Goal: Task Accomplishment & Management: Manage account settings

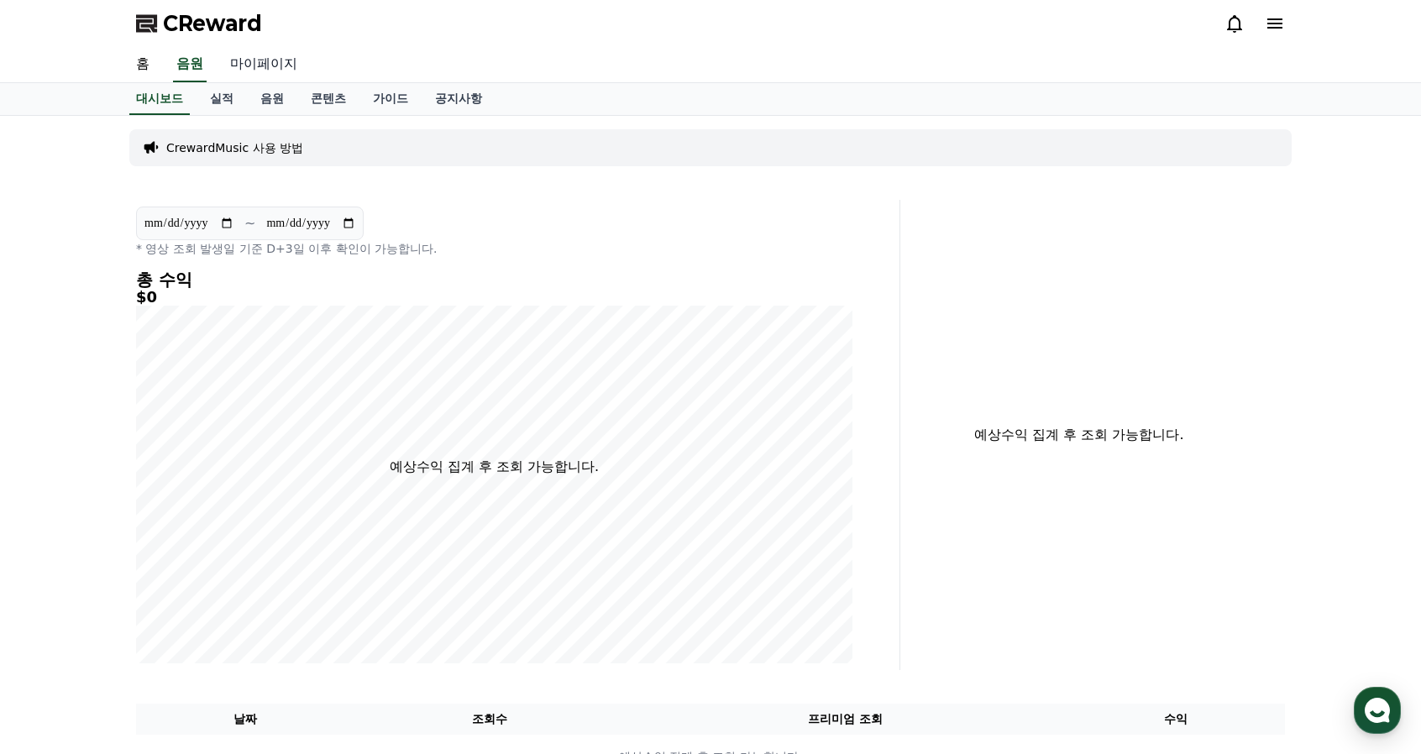
click at [282, 65] on link "마이페이지" at bounding box center [264, 64] width 94 height 35
select select "**********"
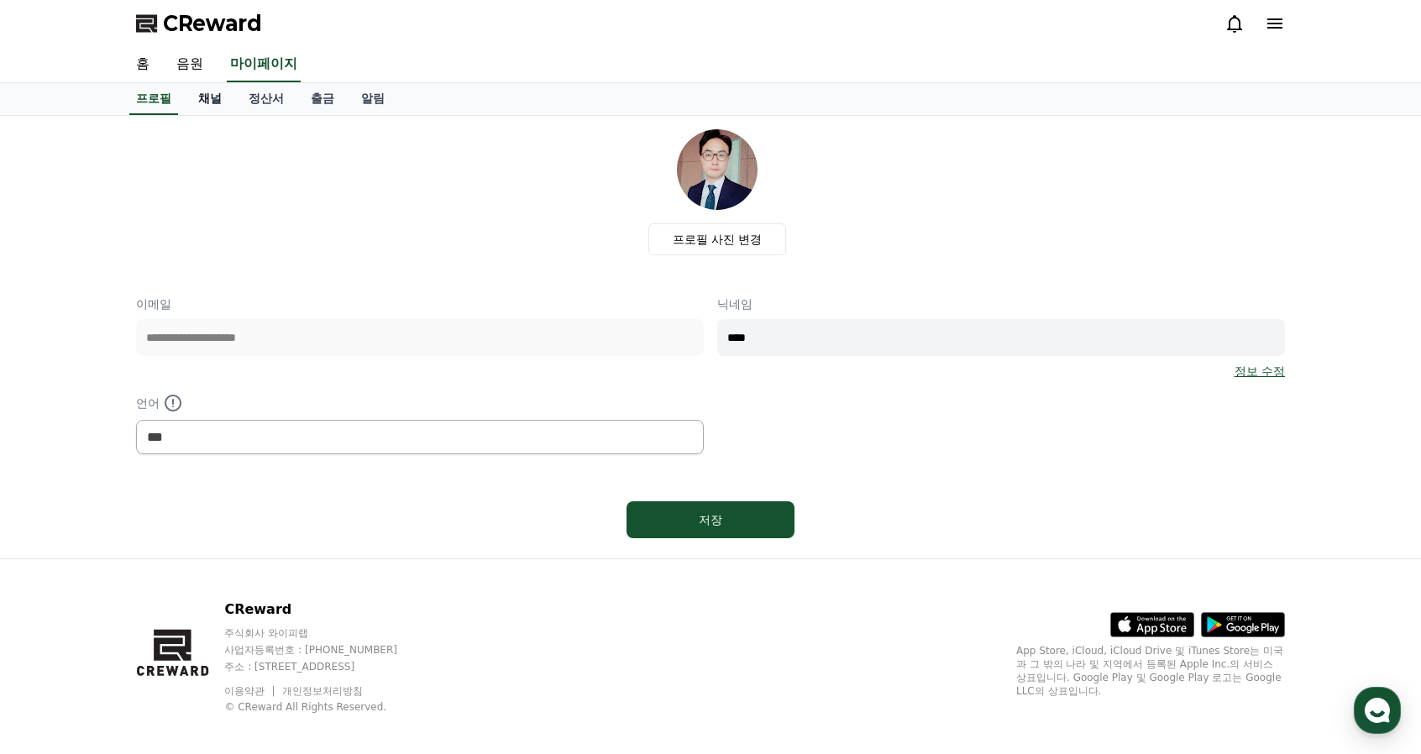
click at [211, 100] on link "채널" at bounding box center [210, 99] width 50 height 32
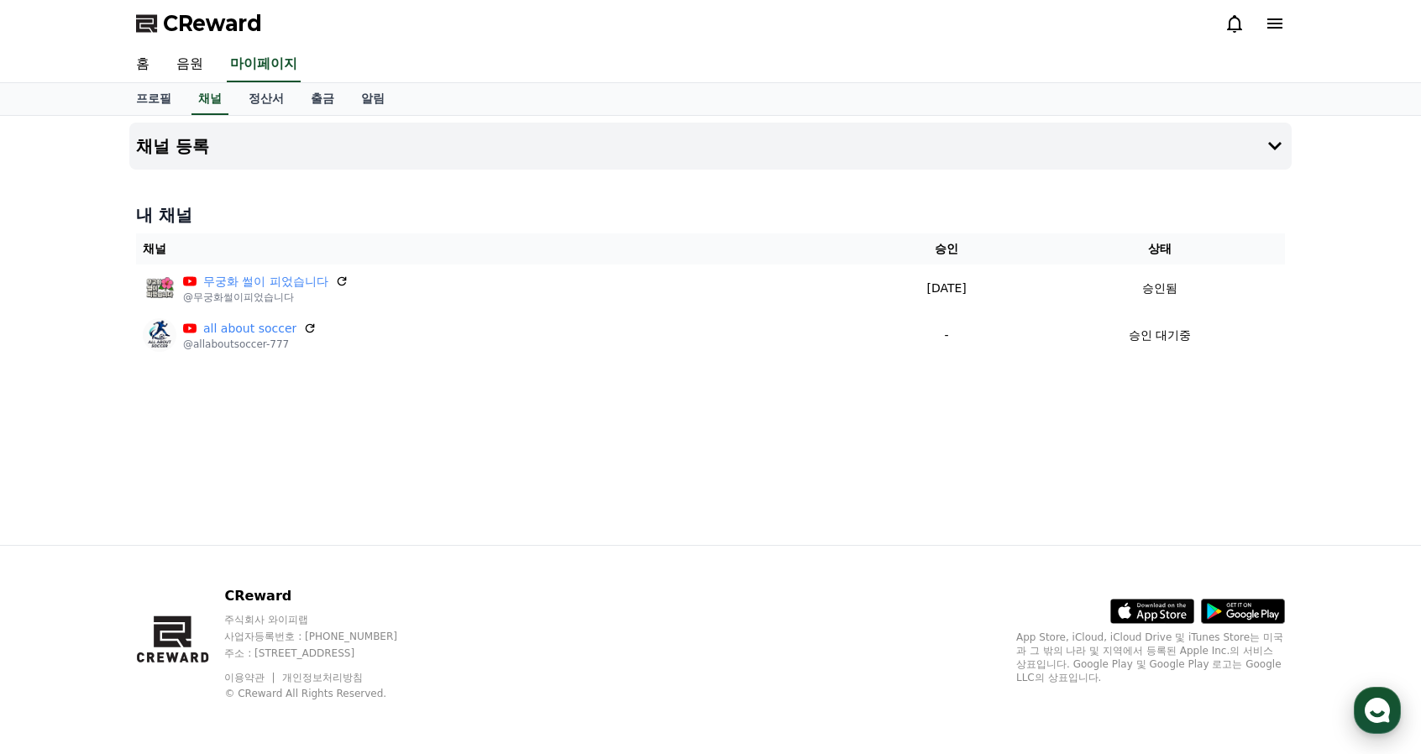
click at [1368, 717] on icon "button" at bounding box center [1377, 711] width 30 height 30
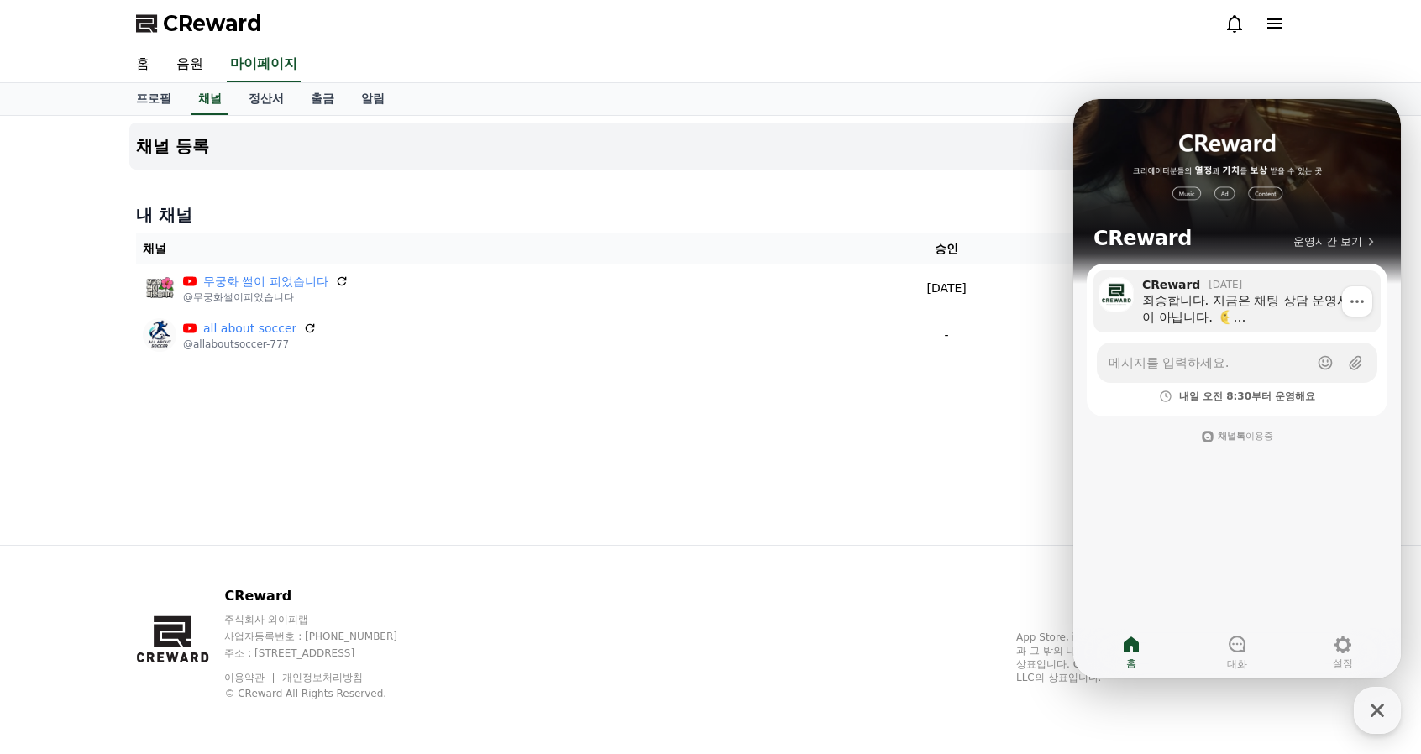
click at [1224, 297] on div "죄송합니다. 지금은 채팅 상담 운영시간이 아닙니다. (상담 운영시간 : 평일 08:30~17:30) 다음 운영시간까지 답변이 늦어질 수 있습니…" at bounding box center [1255, 309] width 227 height 34
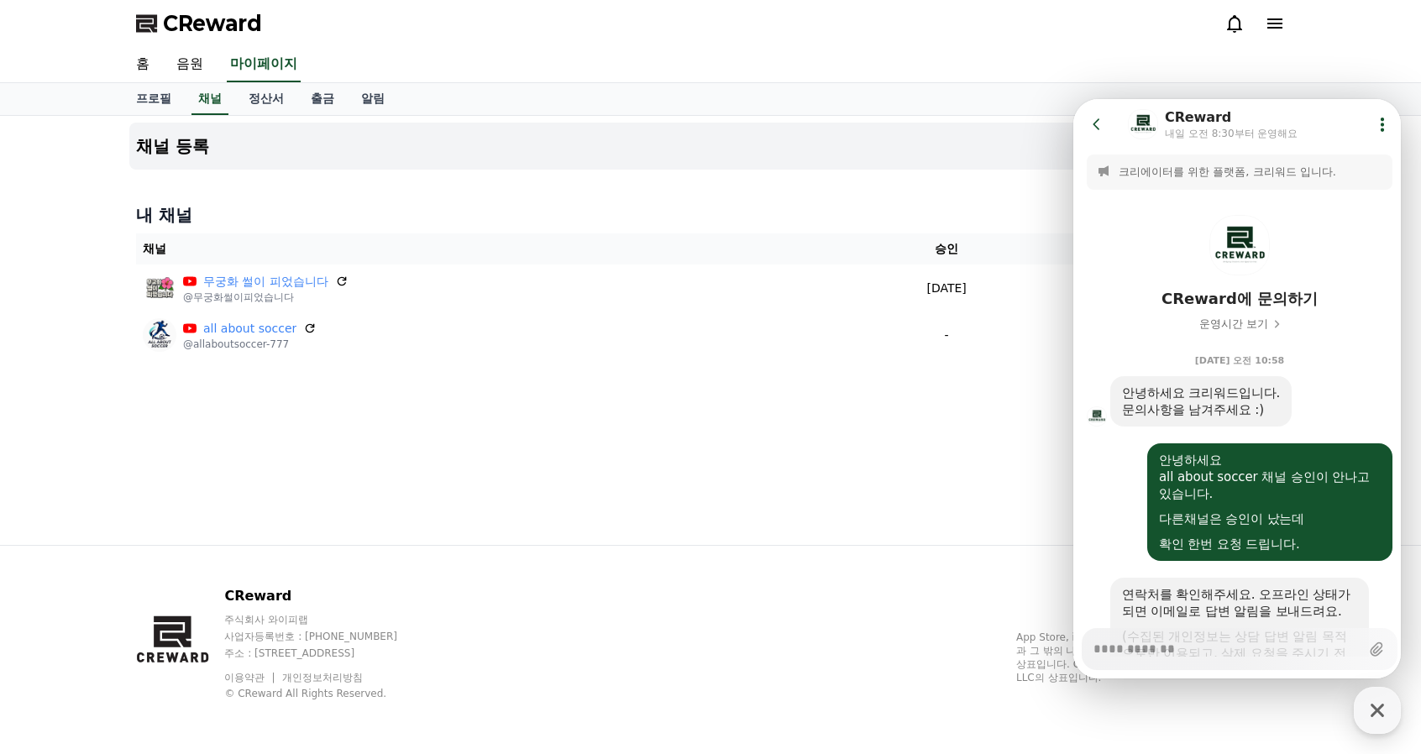
scroll to position [391, 0]
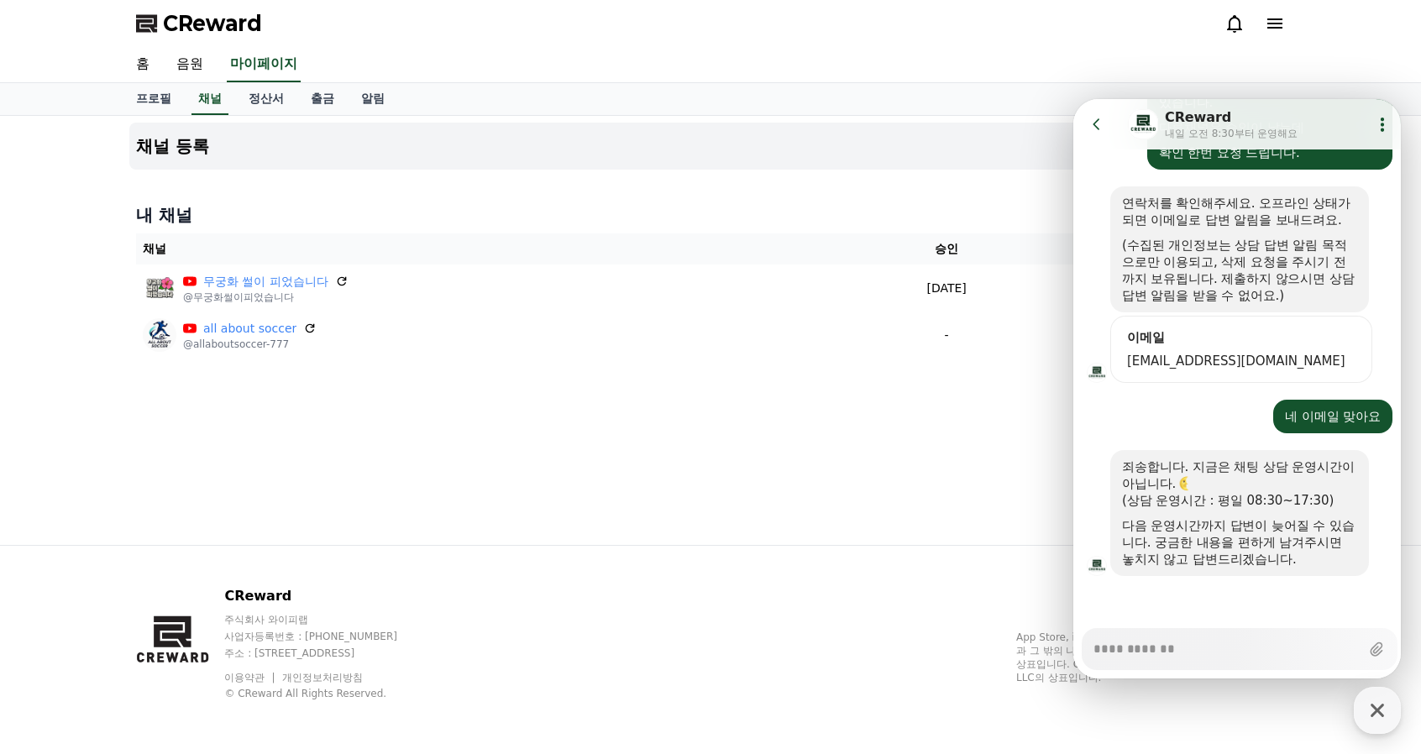
click at [865, 465] on div "채널 등록 내 채널 채널 승인 상태 무궁화 썰이 피었습니다 @무궁화썰이피었습니다 [DATE] 09-18 승인됨 all about soccer …" at bounding box center [711, 330] width 1176 height 429
click at [1332, 80] on div "홈 음원 마이페이지" at bounding box center [710, 65] width 1421 height 36
click at [1379, 704] on icon "button" at bounding box center [1377, 711] width 30 height 30
type textarea "*"
